Goal: Task Accomplishment & Management: Manage account settings

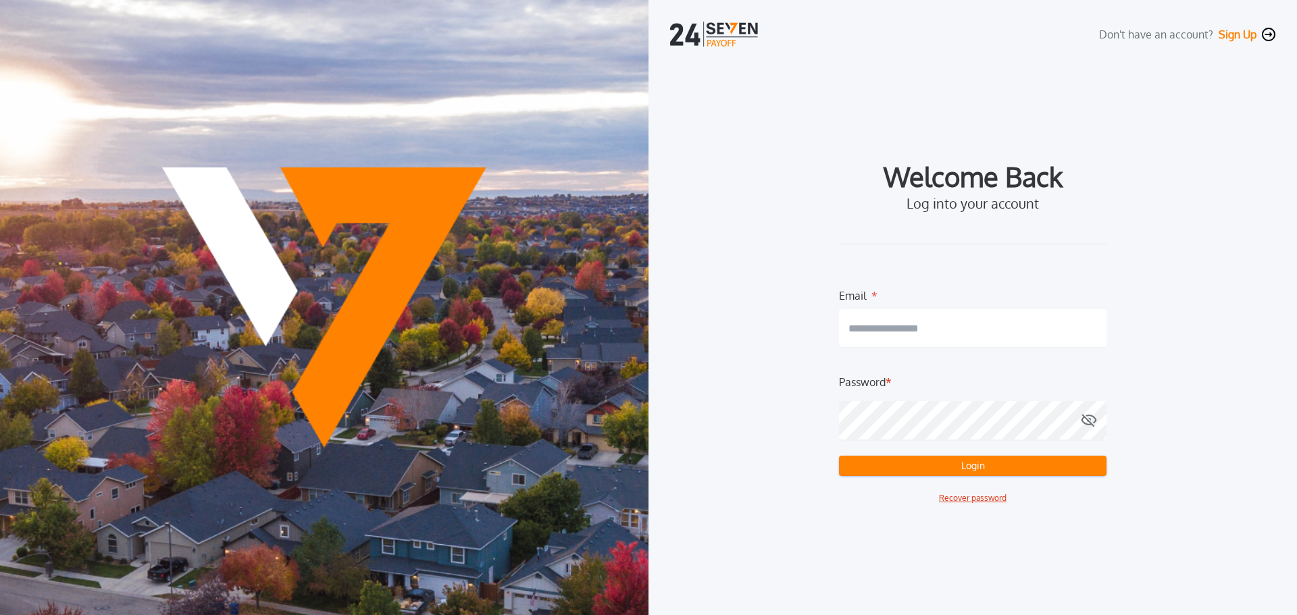
click at [1085, 358] on nordpass-icon at bounding box center [973, 358] width 268 height 0
click at [0, 615] on nordpass-autofill-portal at bounding box center [0, 615] width 0 height 0
type input "**********"
click at [948, 463] on button "Login" at bounding box center [973, 466] width 268 height 20
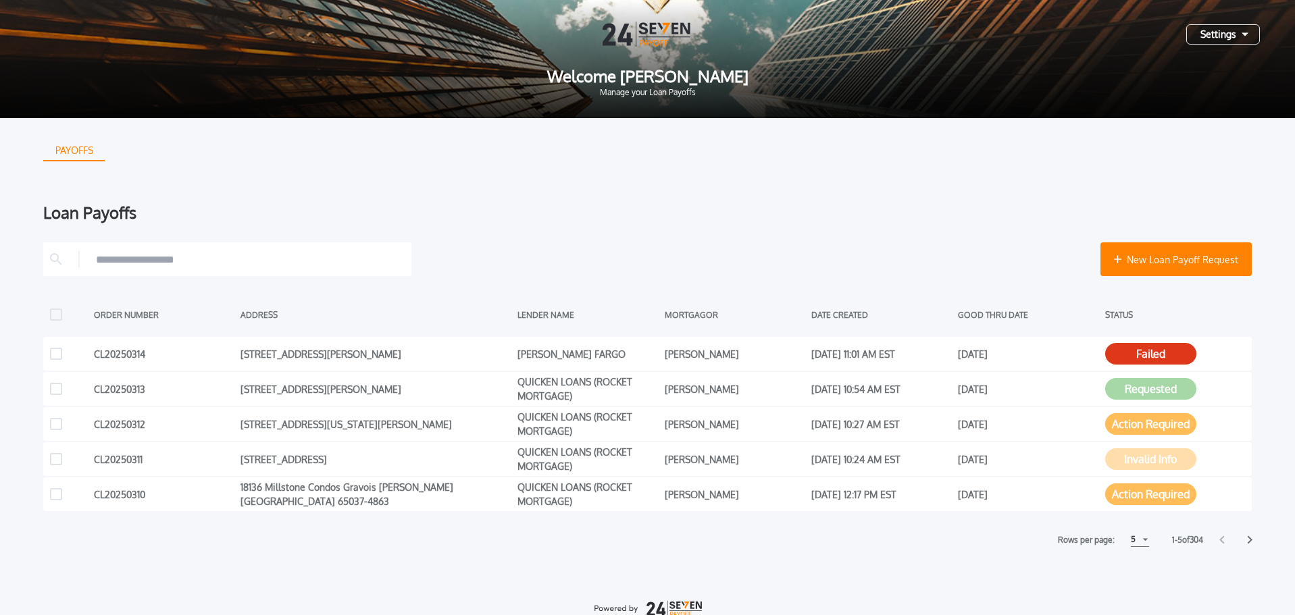
click at [1215, 32] on div "Settings" at bounding box center [1223, 34] width 74 height 20
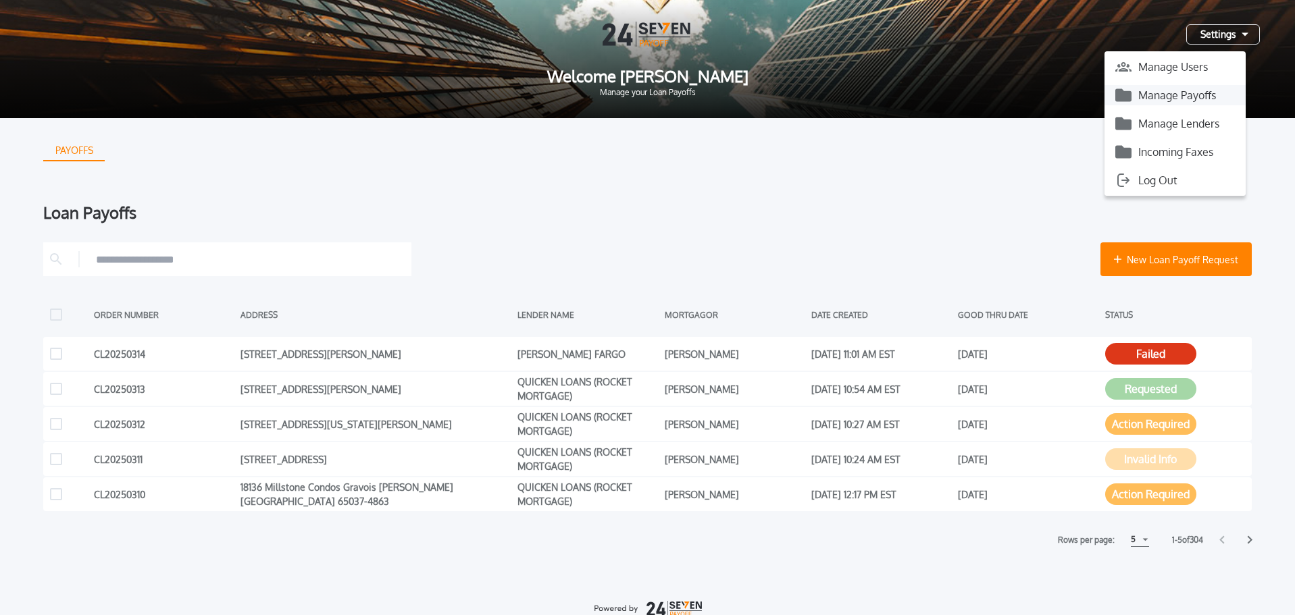
click at [1192, 101] on button "Manage Payoffs" at bounding box center [1175, 95] width 141 height 20
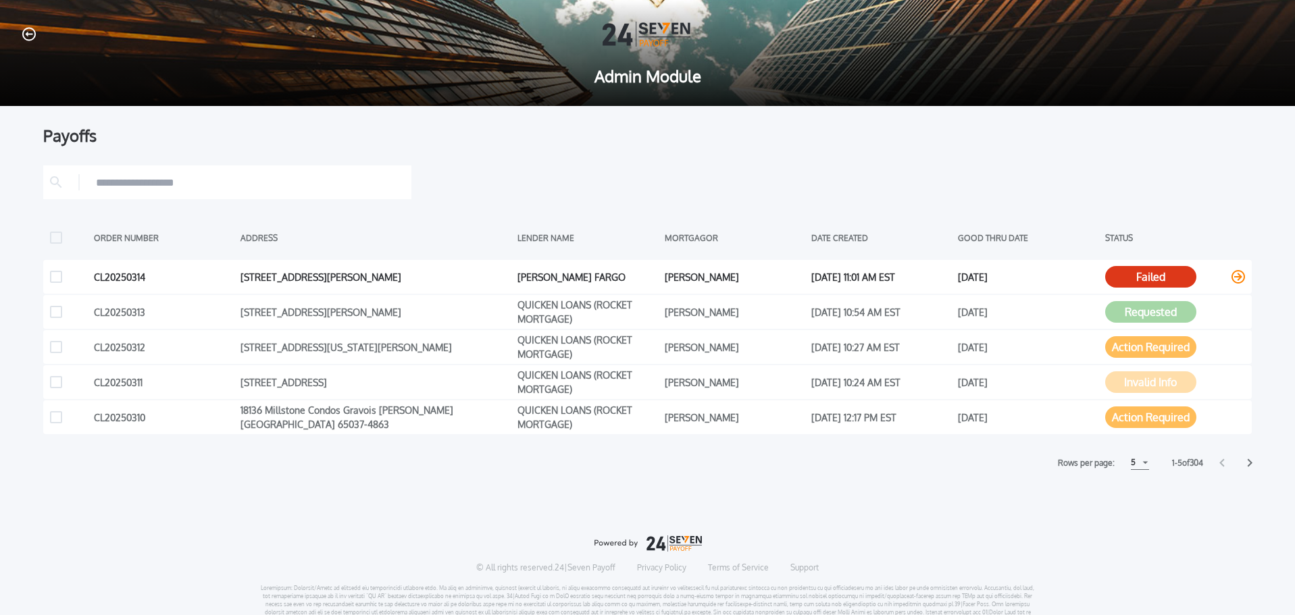
click at [1232, 278] on icon at bounding box center [1239, 277] width 14 height 14
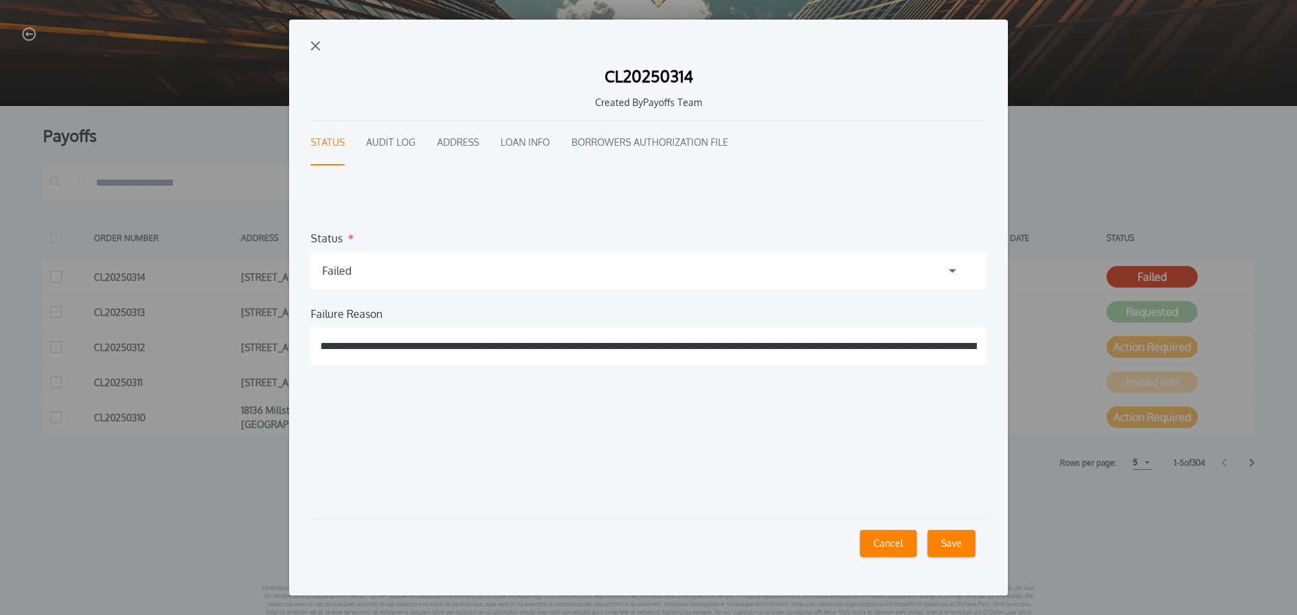
click at [401, 272] on div "Failed" at bounding box center [649, 271] width 676 height 38
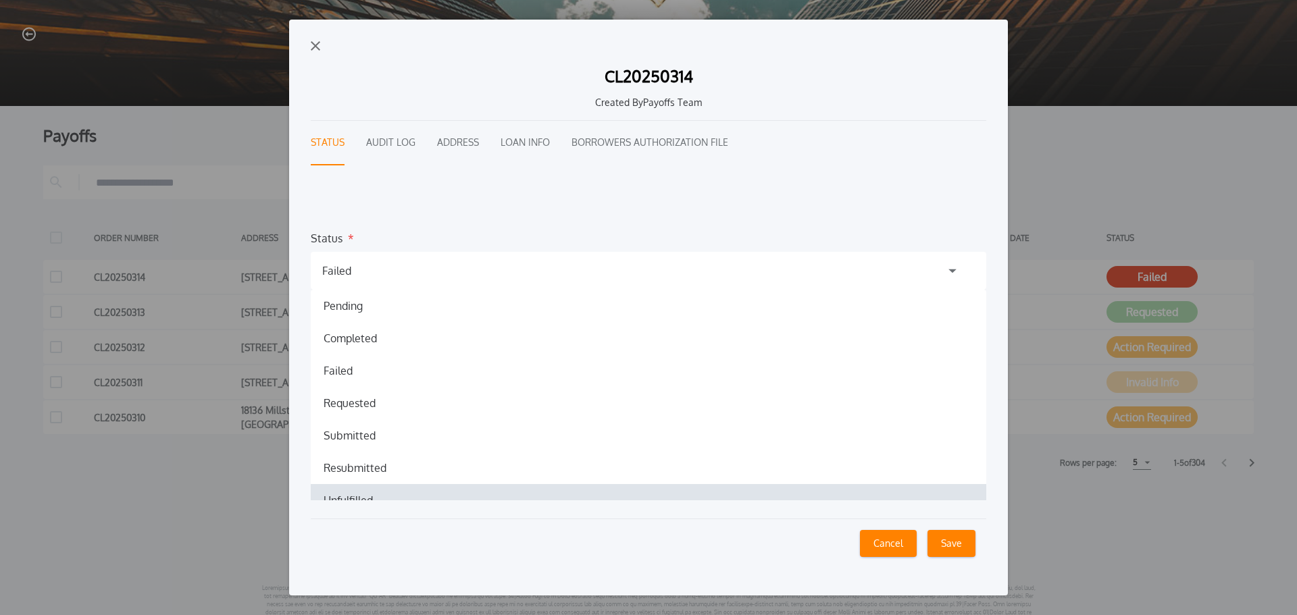
scroll to position [49, 0]
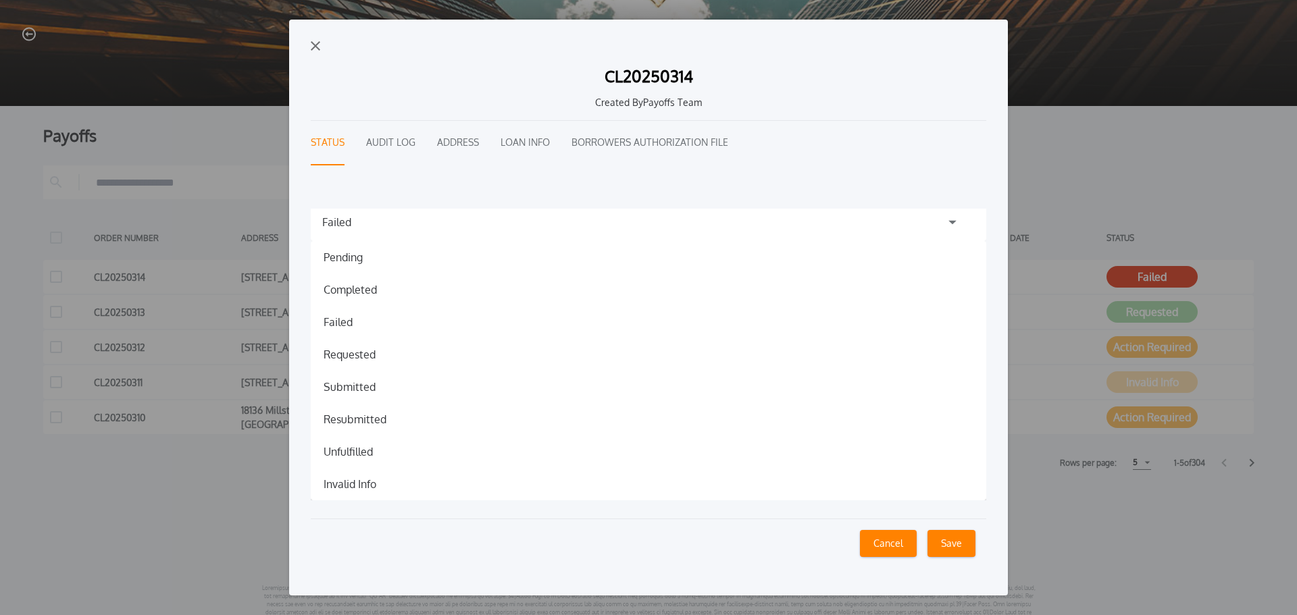
click at [393, 415] on h1 "Resubmitted" at bounding box center [355, 419] width 84 height 16
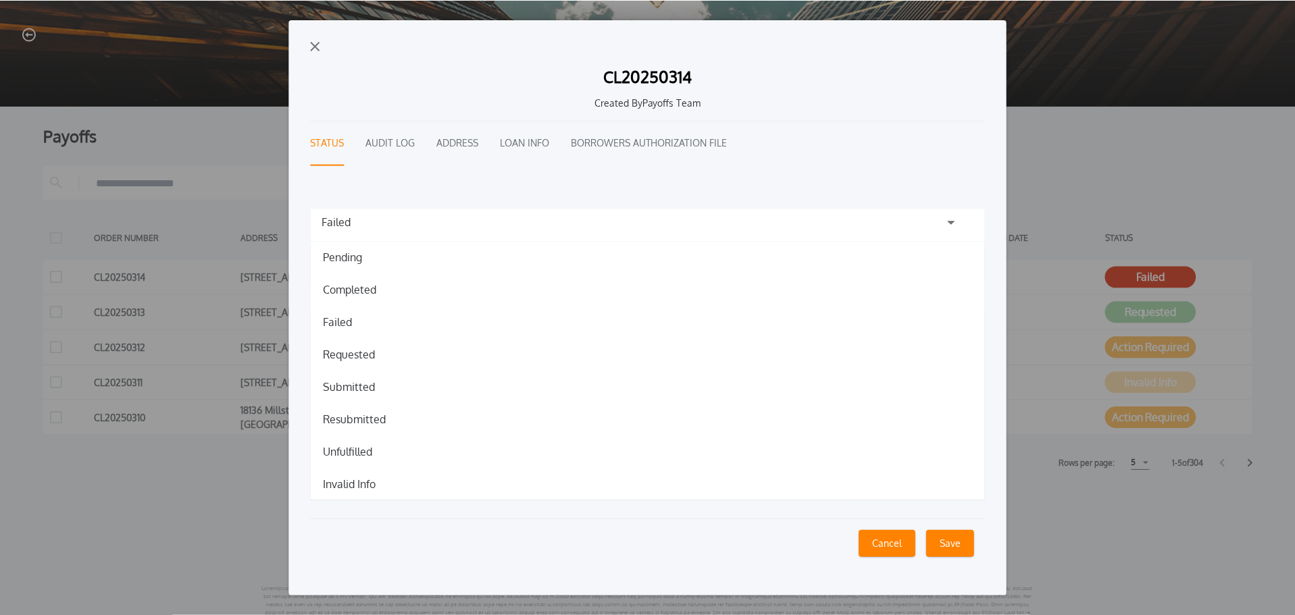
scroll to position [0, 0]
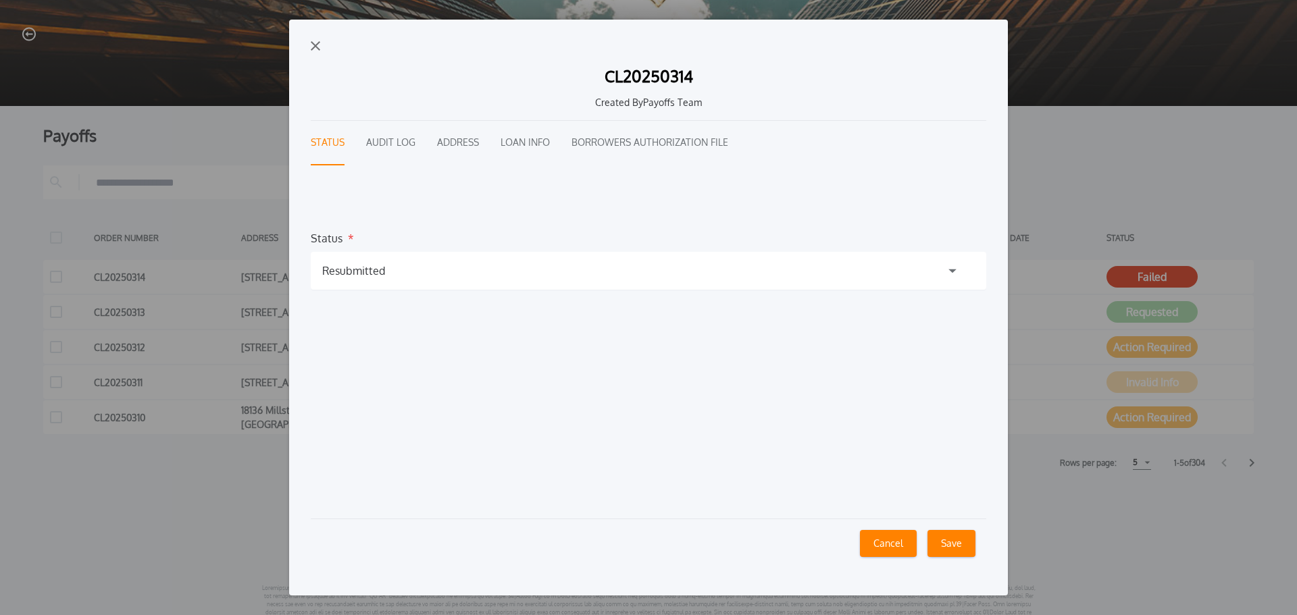
click at [897, 547] on button "Cancel" at bounding box center [888, 543] width 57 height 27
